Goal: Find specific page/section: Find specific page/section

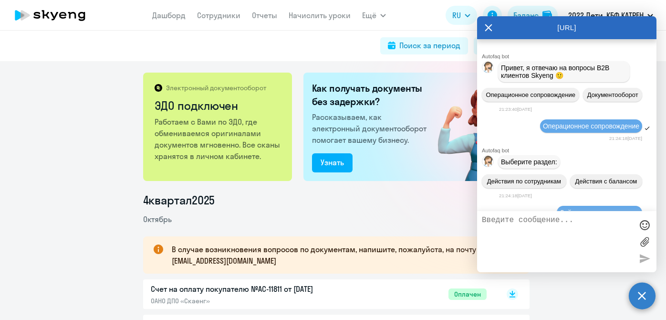
click at [484, 28] on div "[URL]" at bounding box center [566, 27] width 179 height 23
click at [487, 29] on icon at bounding box center [488, 27] width 7 height 7
click at [175, 21] on app-menu-item-link "Дашборд" at bounding box center [168, 16] width 33 height 12
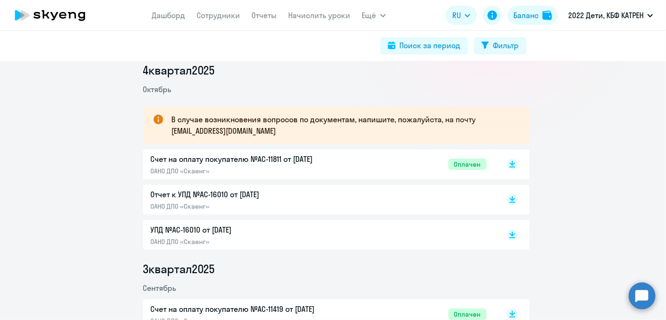
click at [156, 20] on app-menu-item-link "Дашборд" at bounding box center [168, 16] width 33 height 12
click at [163, 15] on link "Дашборд" at bounding box center [168, 15] width 33 height 10
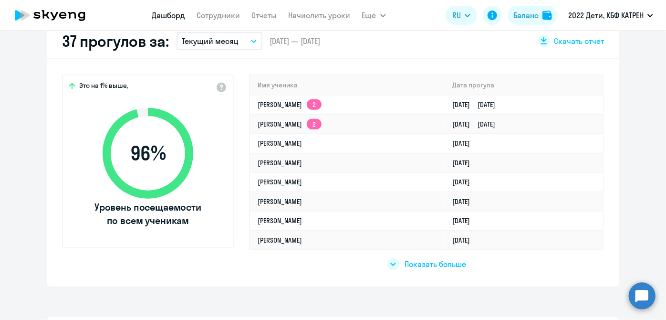
scroll to position [304, 0]
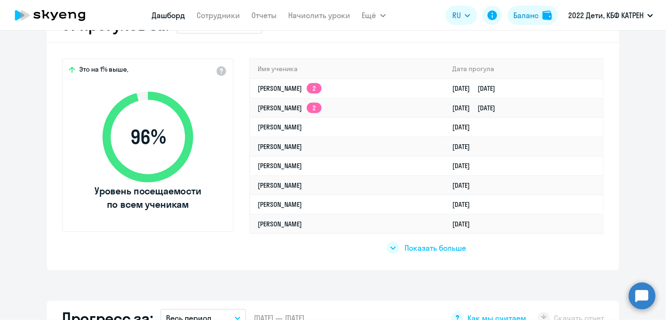
select select "30"
click at [225, 17] on link "Сотрудники" at bounding box center [218, 15] width 43 height 10
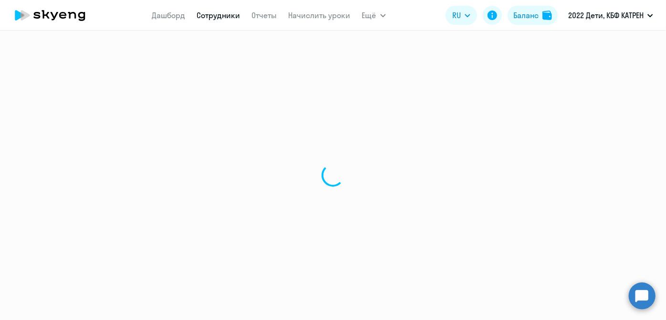
select select "30"
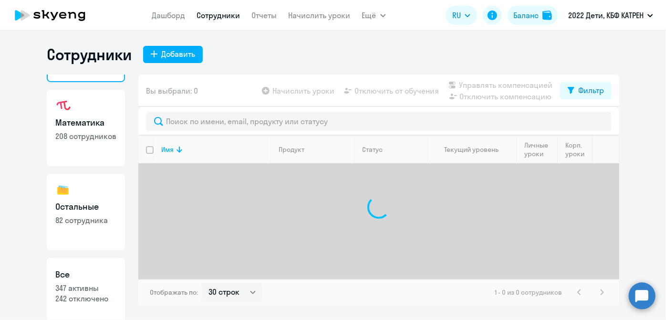
scroll to position [83, 0]
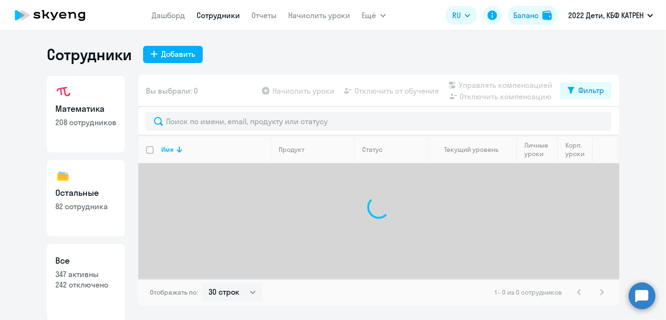
click at [89, 270] on p "347 активны" at bounding box center [85, 274] width 61 height 10
select select "30"
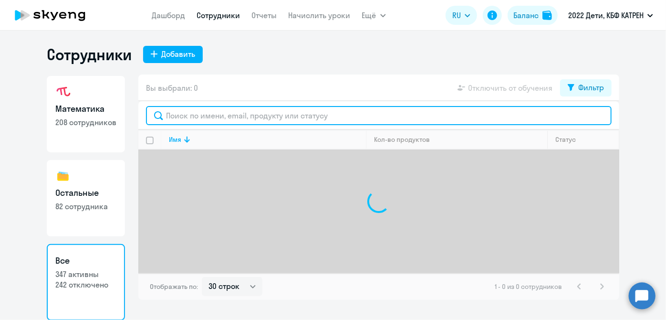
click at [241, 107] on input "text" at bounding box center [379, 115] width 466 height 19
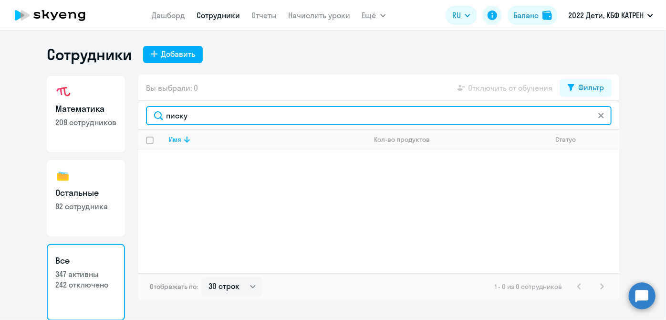
type input "писку"
